Goal: Find specific page/section: Find specific page/section

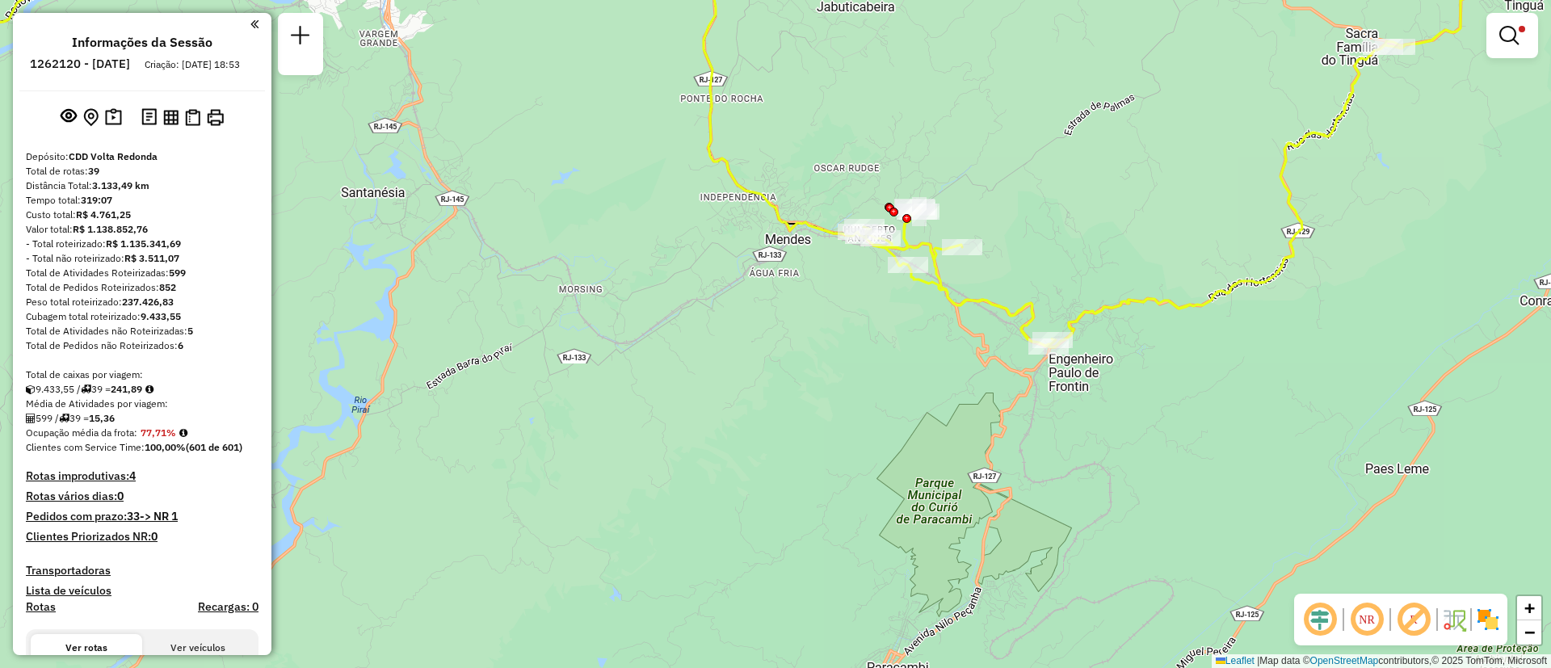
drag, startPoint x: 921, startPoint y: 456, endPoint x: 822, endPoint y: 432, distance: 101.5
click at [822, 432] on div "Limpar filtros Janela de atendimento Grade de atendimento Capacidade Transporta…" at bounding box center [775, 334] width 1551 height 668
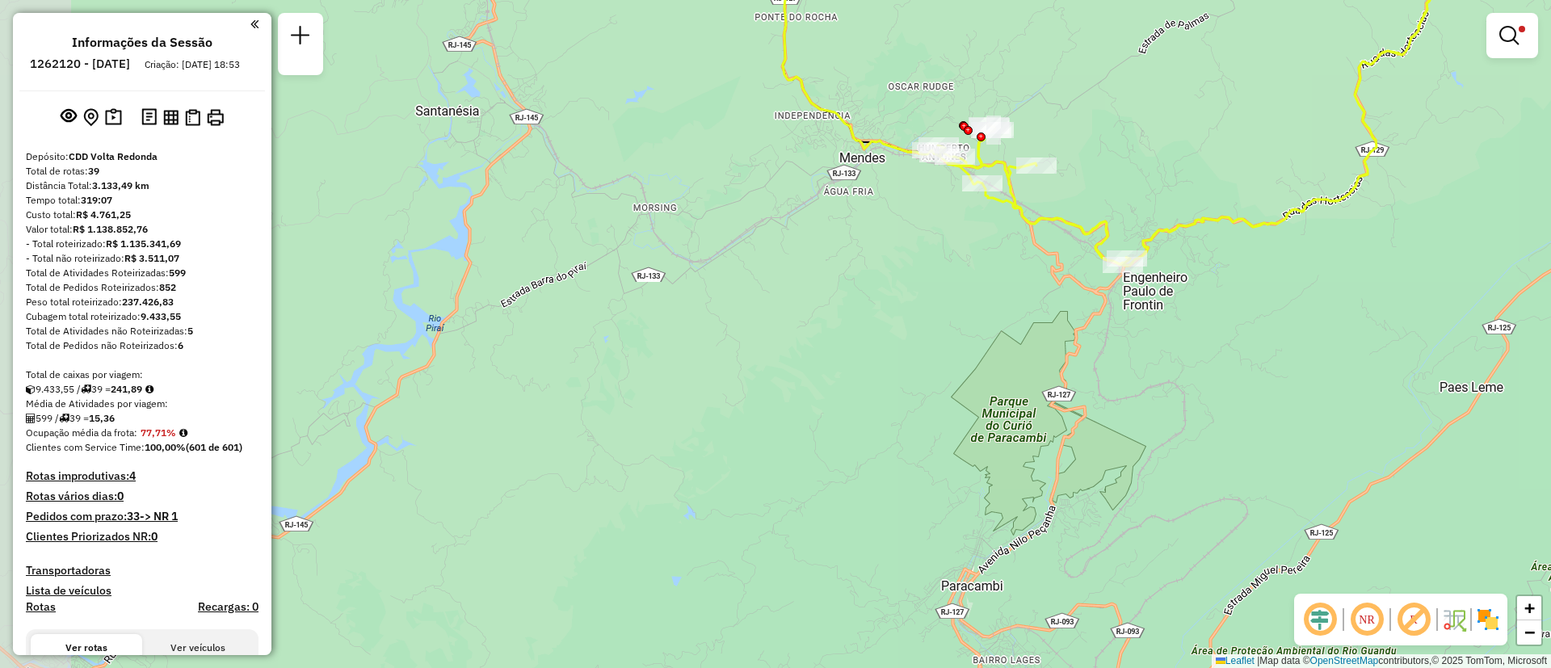
drag, startPoint x: 845, startPoint y: 292, endPoint x: 953, endPoint y: 214, distance: 133.2
click at [953, 214] on div "Limpar filtros Janela de atendimento Grade de atendimento Capacidade Transporta…" at bounding box center [775, 334] width 1551 height 668
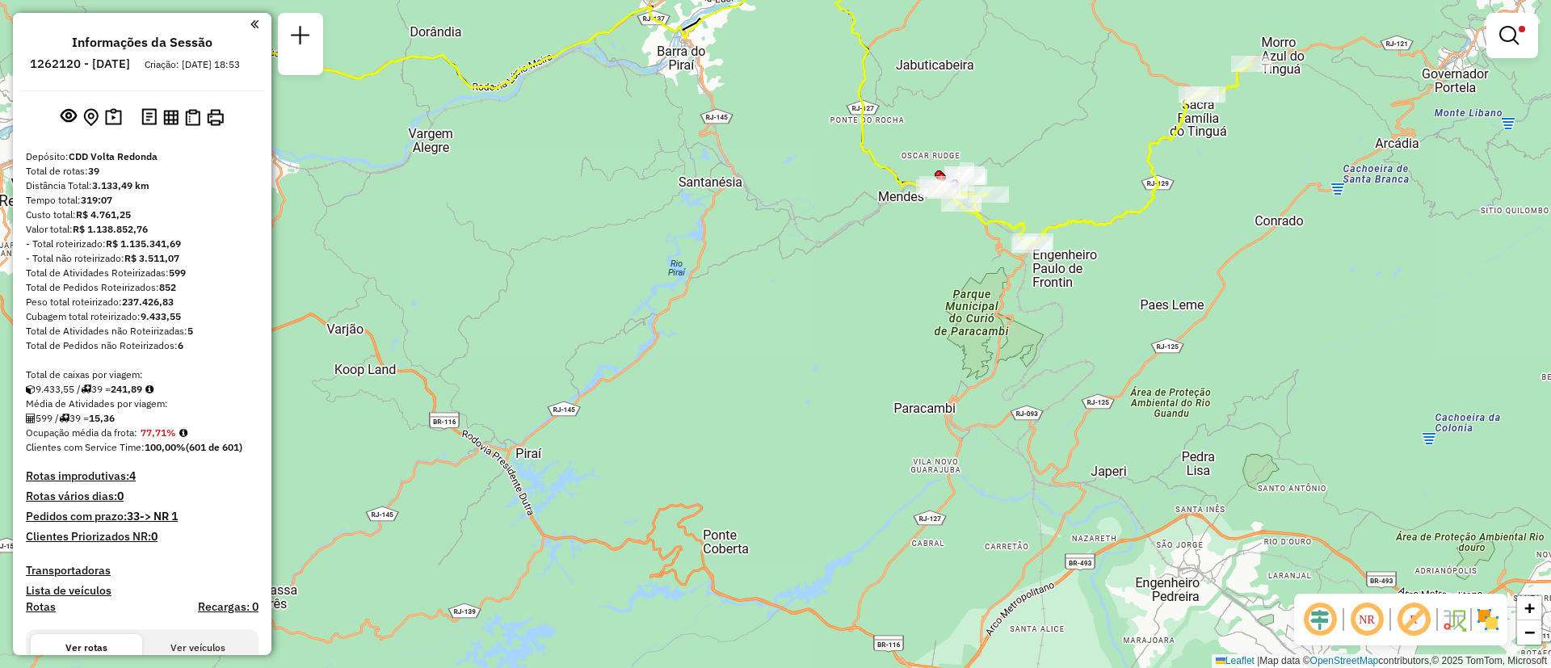
click at [1345, 418] on div "Limpar filtros Janela de atendimento Grade de atendimento Capacidade Transporta…" at bounding box center [775, 334] width 1551 height 668
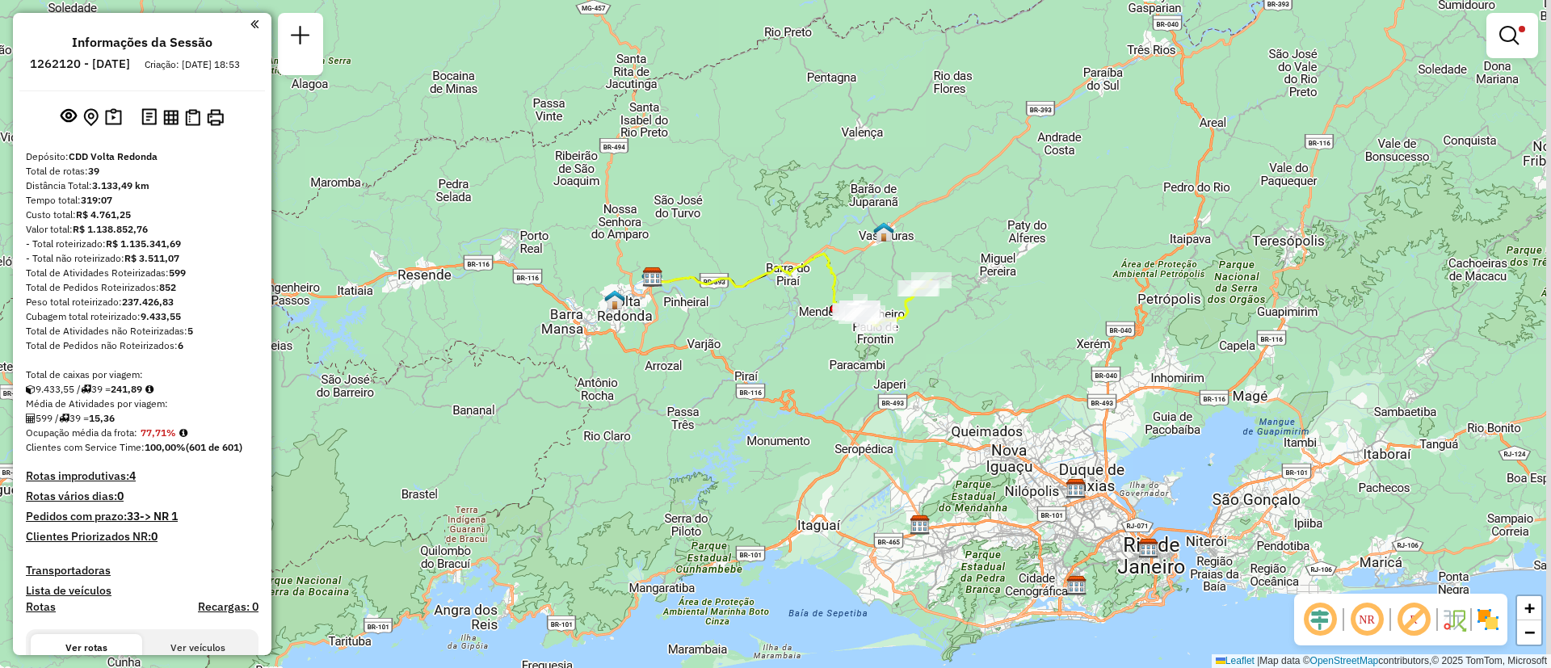
drag, startPoint x: 824, startPoint y: 378, endPoint x: 797, endPoint y: 373, distance: 27.1
click at [797, 373] on div "Limpar filtros Janela de atendimento Grade de atendimento Capacidade Transporta…" at bounding box center [775, 334] width 1551 height 668
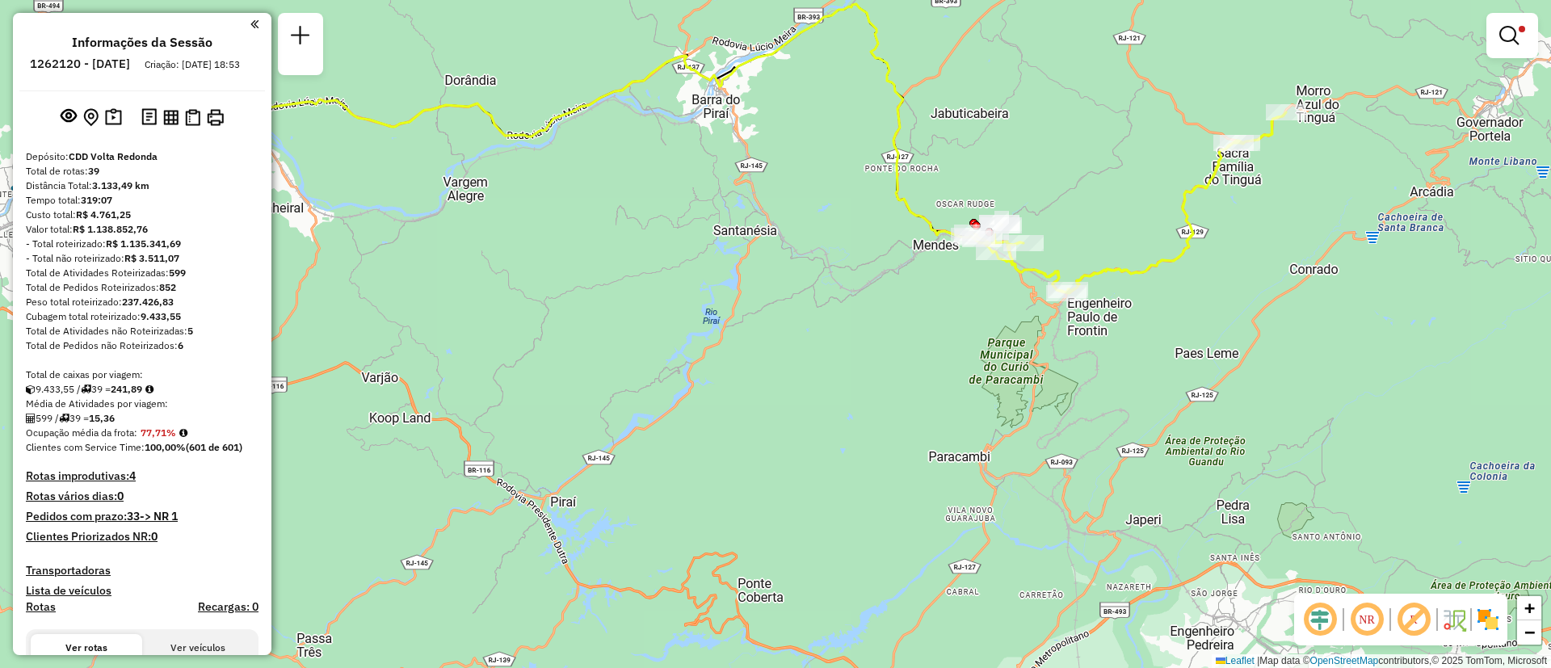
click at [775, 284] on div "Limpar filtros Janela de atendimento Grade de atendimento Capacidade Transporta…" at bounding box center [775, 334] width 1551 height 668
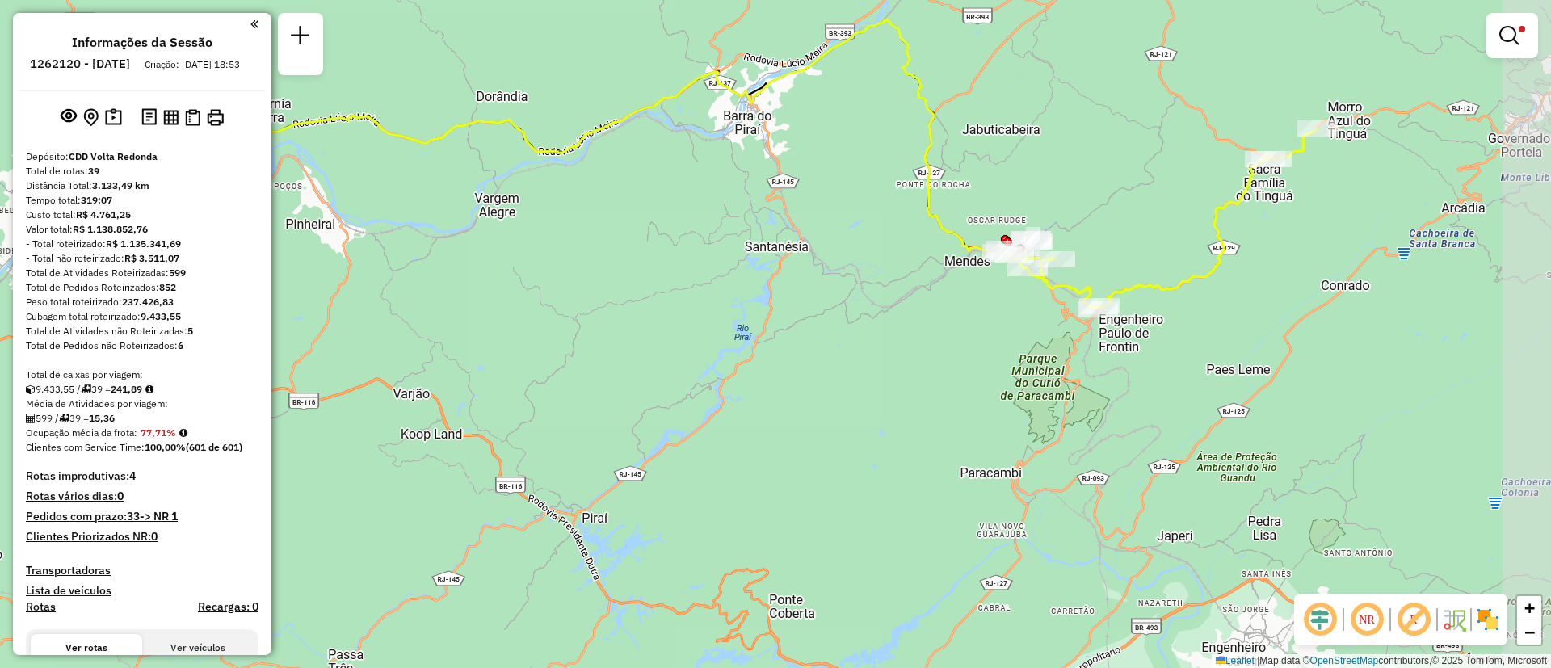
drag, startPoint x: 1103, startPoint y: 382, endPoint x: 978, endPoint y: 360, distance: 126.3
click at [978, 360] on div "Limpar filtros Janela de atendimento Grade de atendimento Capacidade Transporta…" at bounding box center [775, 334] width 1551 height 668
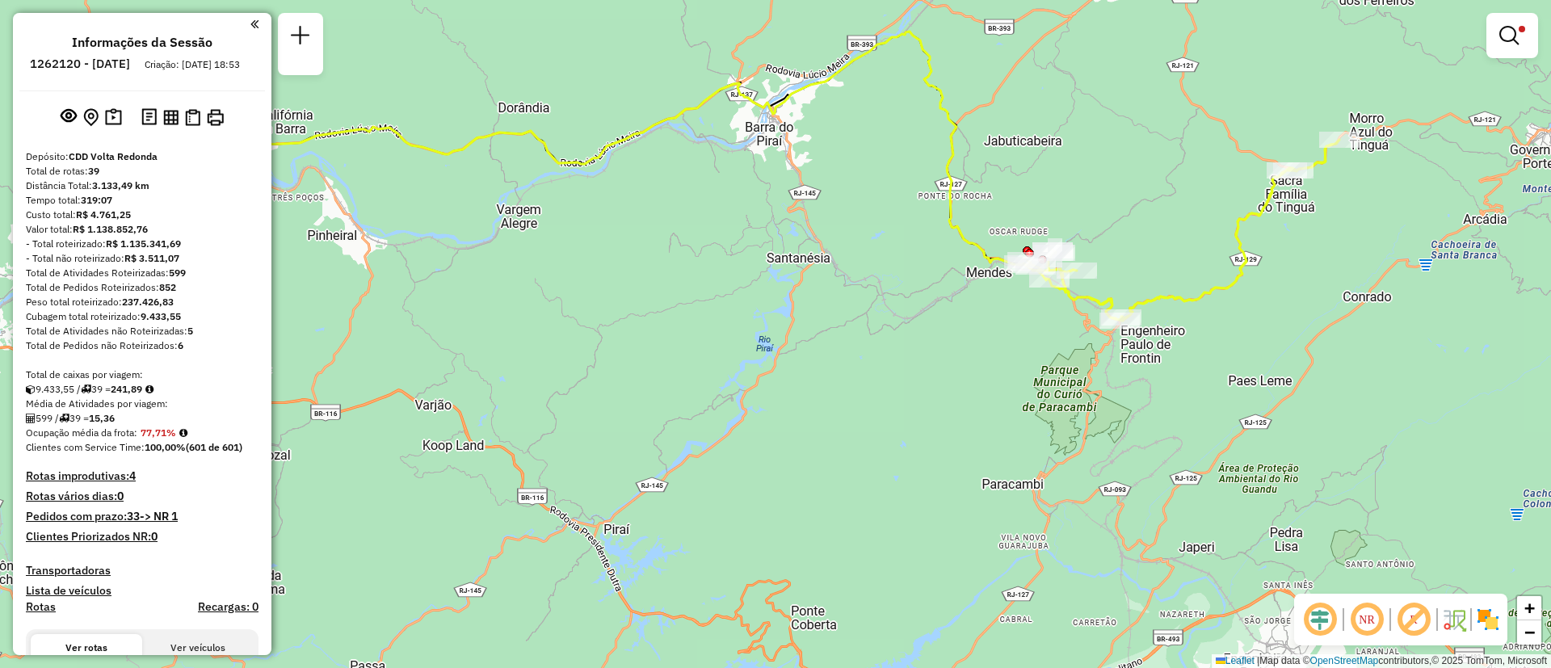
drag, startPoint x: 999, startPoint y: 364, endPoint x: 1022, endPoint y: 376, distance: 25.3
click at [1022, 376] on div "Limpar filtros Janela de atendimento Grade de atendimento Capacidade Transporta…" at bounding box center [775, 334] width 1551 height 668
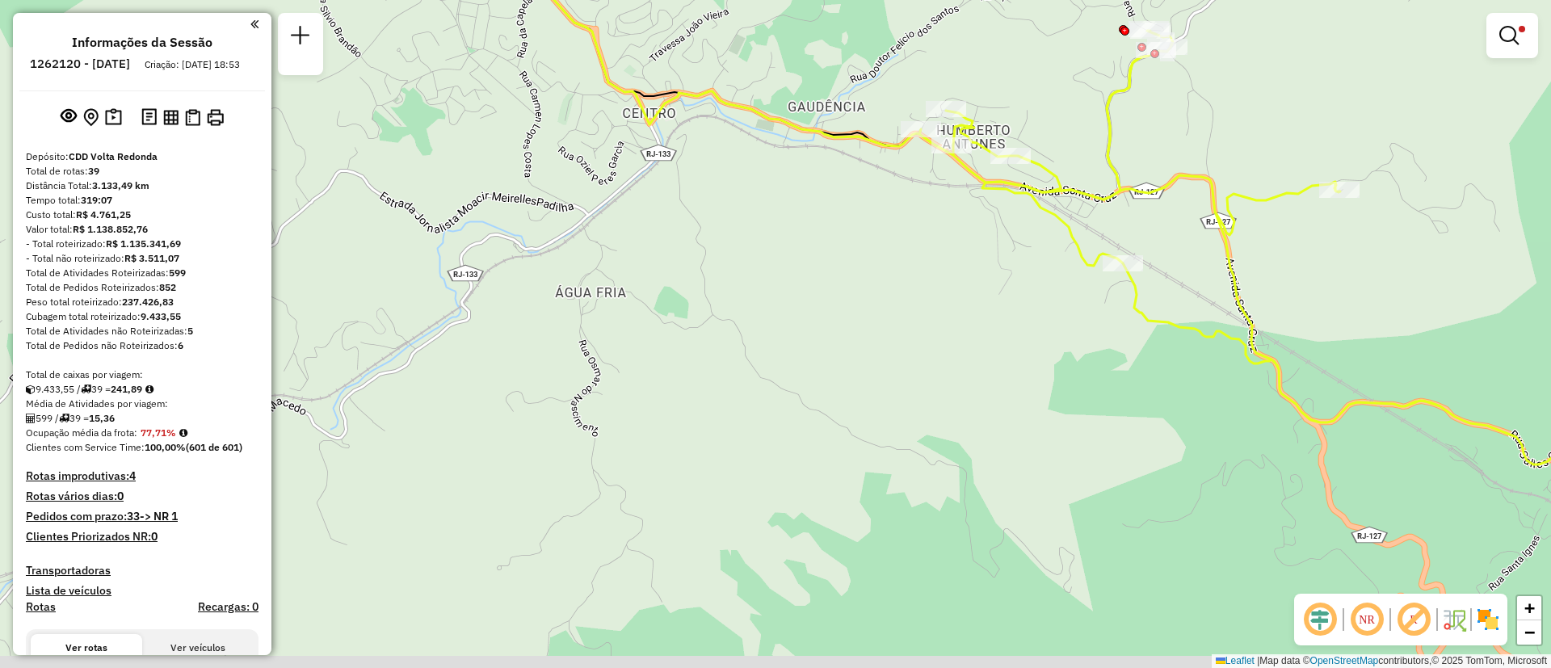
drag, startPoint x: 990, startPoint y: 380, endPoint x: 1089, endPoint y: 163, distance: 238.9
click at [1089, 163] on div "Limpar filtros Janela de atendimento Grade de atendimento Capacidade Transporta…" at bounding box center [775, 334] width 1551 height 668
